Goal: Complete application form

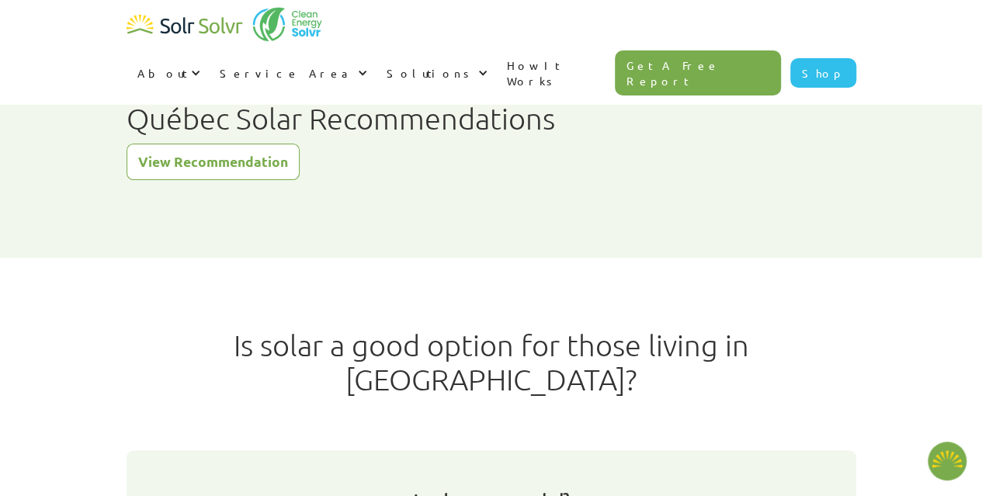
type textarea "x"
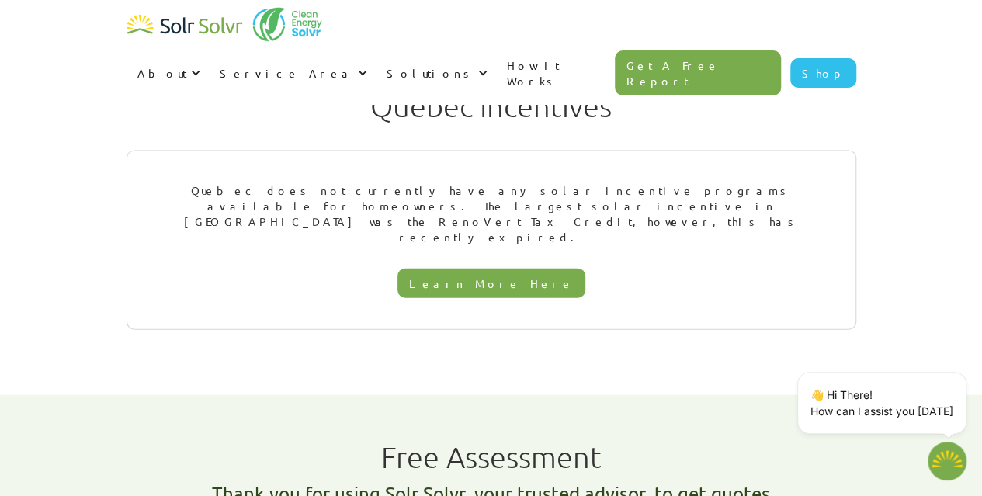
scroll to position [1786, 0]
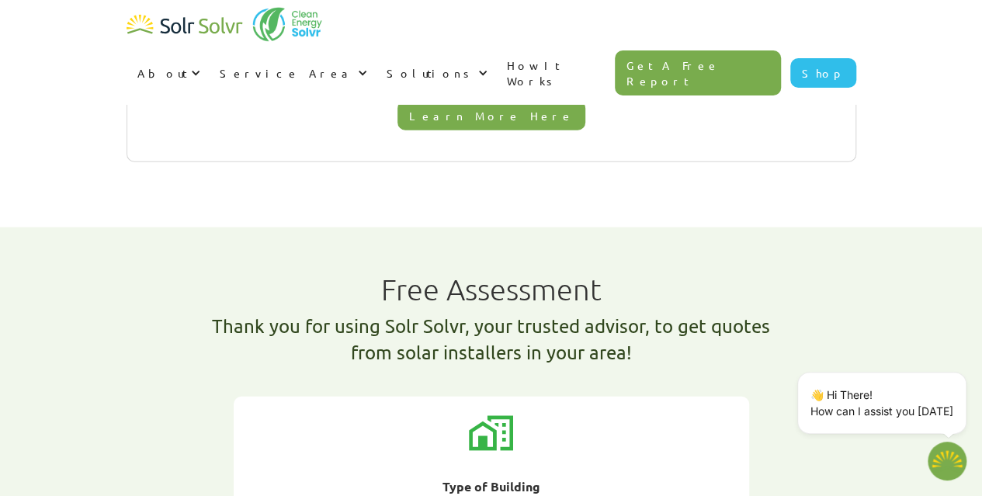
radio input "true"
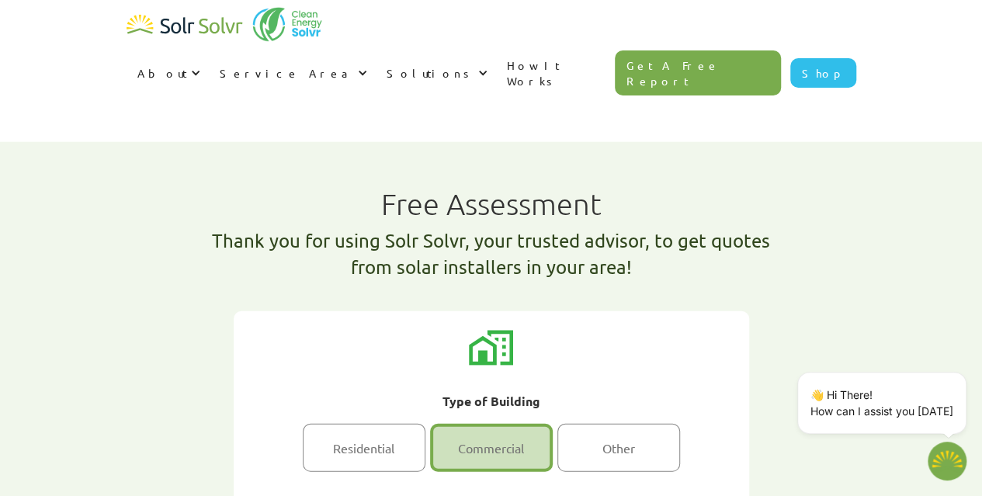
scroll to position [1941, 0]
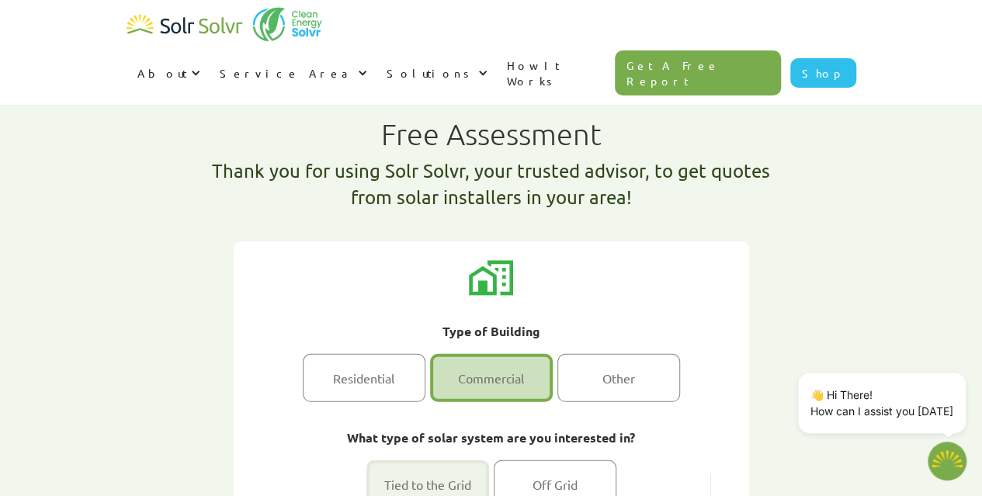
click at [420, 460] on div "1 of 2" at bounding box center [427, 484] width 123 height 48
click at [422, 479] on input "Tied to the Grid" at bounding box center [427, 484] width 10 height 10
radio input "true"
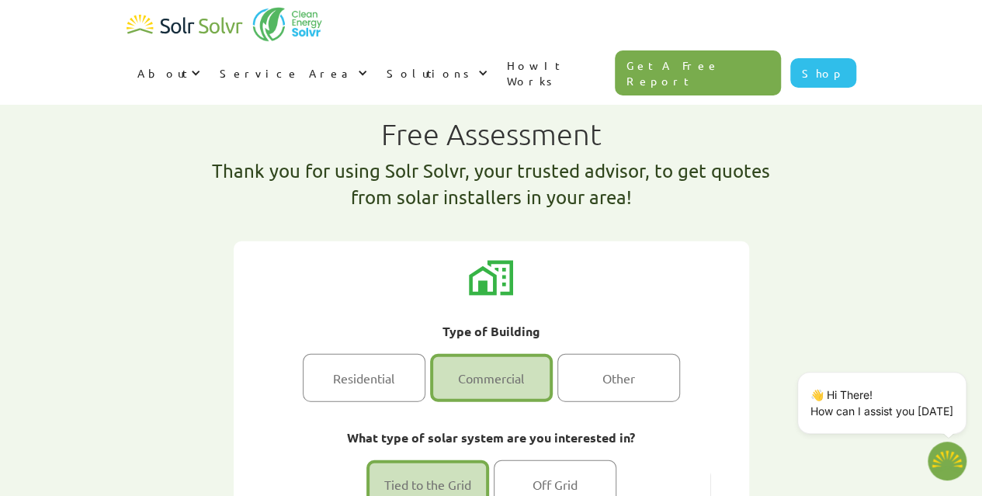
radio input "true"
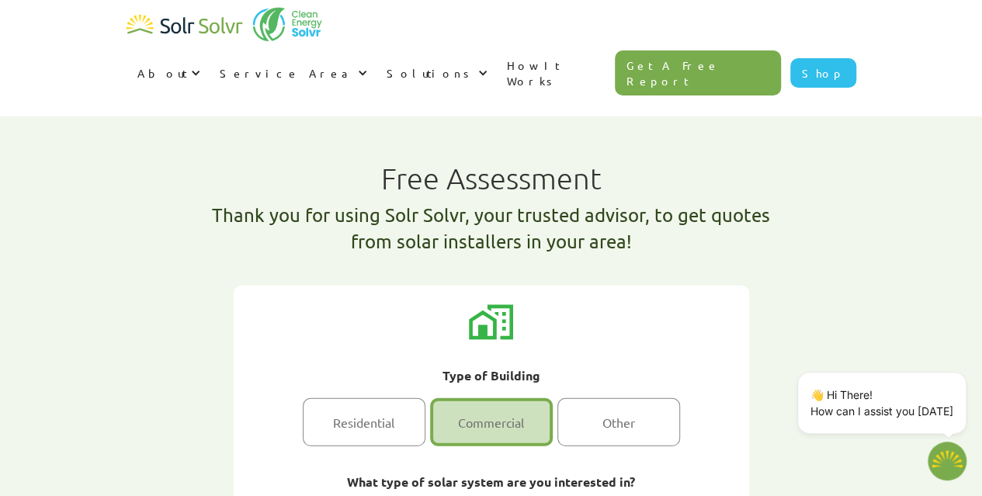
scroll to position [1586, 0]
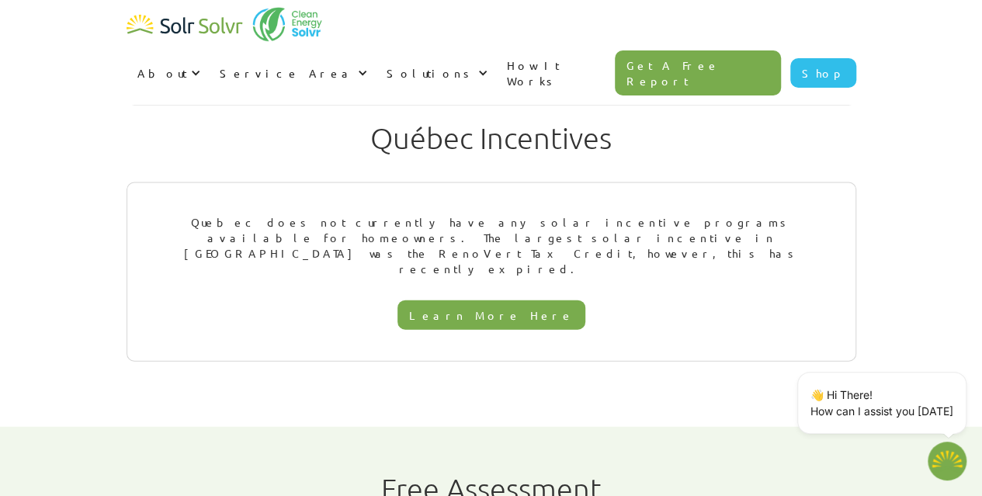
type textarea "x"
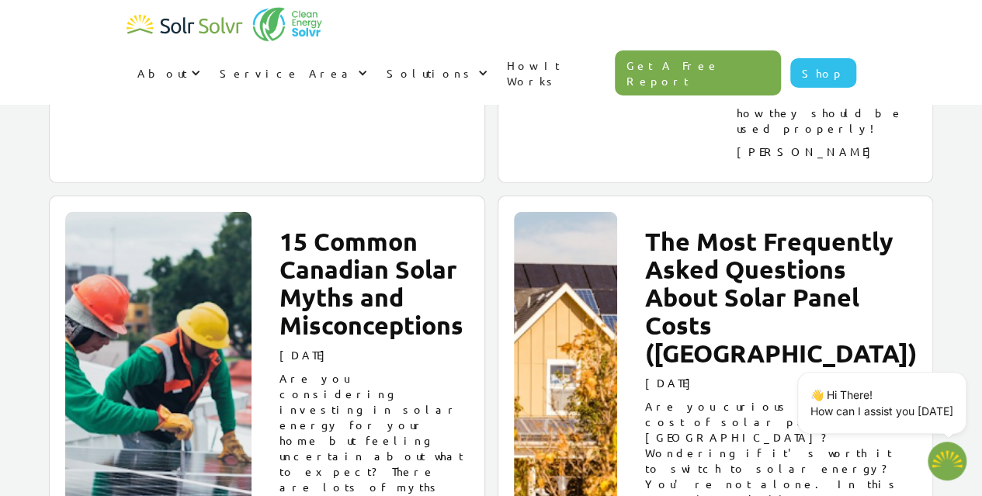
scroll to position [20054, 0]
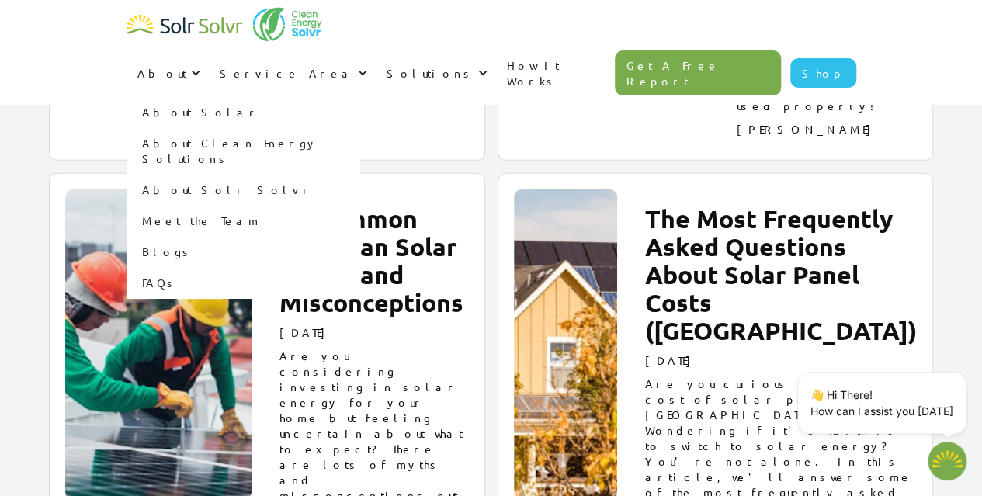
click at [360, 205] on link "Meet the Team" at bounding box center [243, 220] width 233 height 31
type textarea "x"
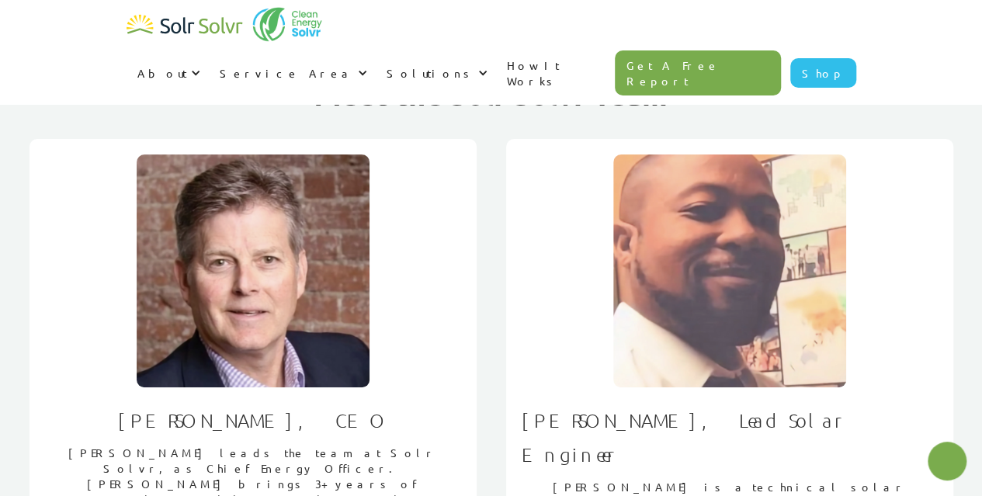
type textarea "x"
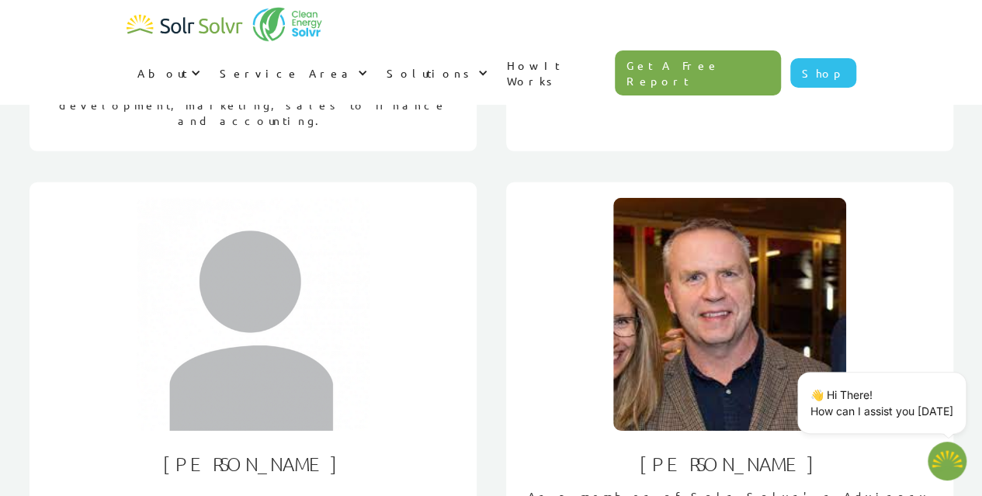
scroll to position [2390, 0]
